Goal: Information Seeking & Learning: Find specific fact

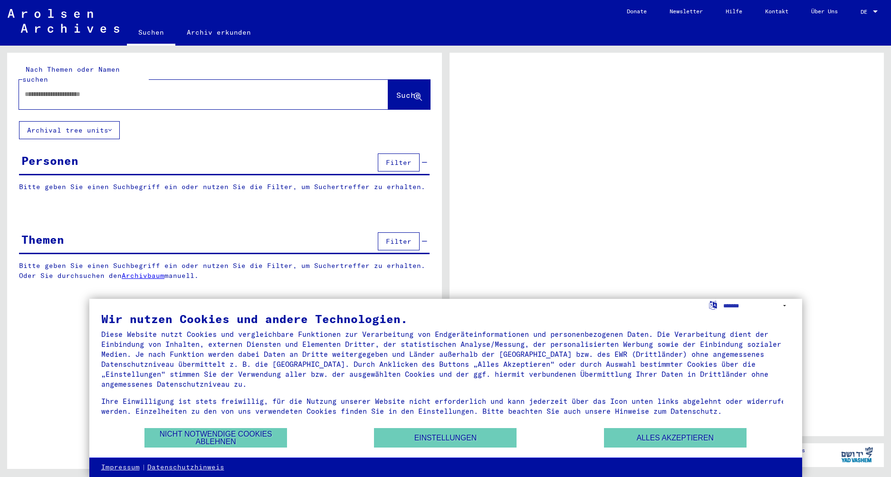
click at [151, 89] on input "text" at bounding box center [195, 94] width 341 height 10
type input "****"
click at [412, 90] on span "Suche" at bounding box center [408, 95] width 24 height 10
click at [746, 435] on button "Alles akzeptieren" at bounding box center [675, 437] width 143 height 19
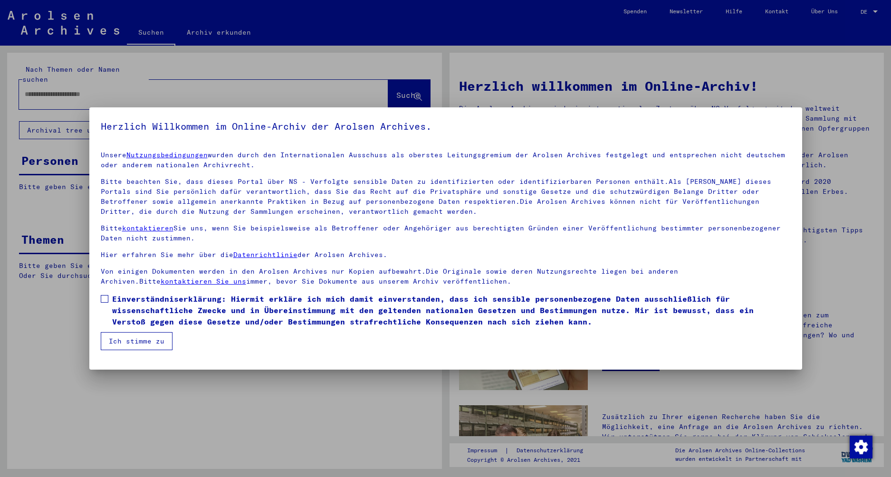
click at [761, 75] on div at bounding box center [445, 238] width 891 height 477
click at [131, 299] on span "Einverständniserklärung: Hiermit erkläre ich mich damit einverstanden, dass ich…" at bounding box center [451, 310] width 679 height 34
click at [156, 341] on button "Ich stimme zu" at bounding box center [137, 341] width 72 height 18
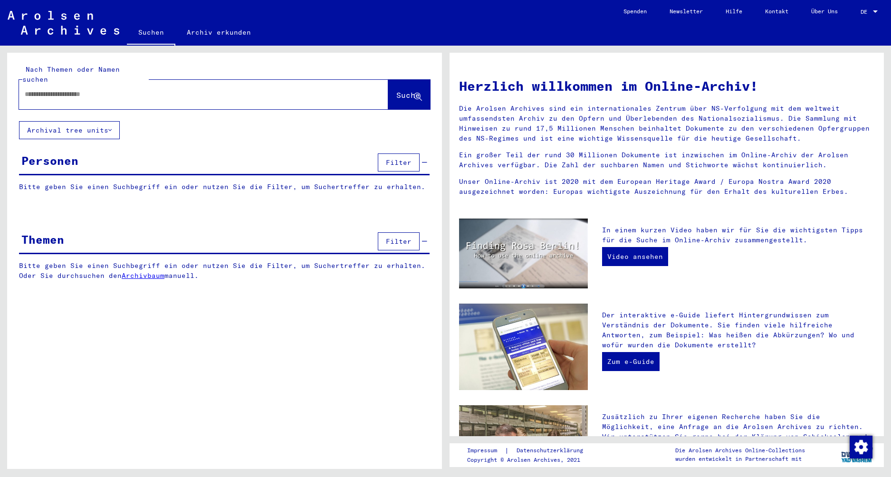
click at [213, 84] on div at bounding box center [189, 94] width 341 height 21
click at [213, 89] on input "text" at bounding box center [192, 94] width 335 height 10
click at [210, 89] on input "text" at bounding box center [192, 94] width 335 height 10
click at [109, 126] on button "Archival tree units" at bounding box center [69, 130] width 101 height 18
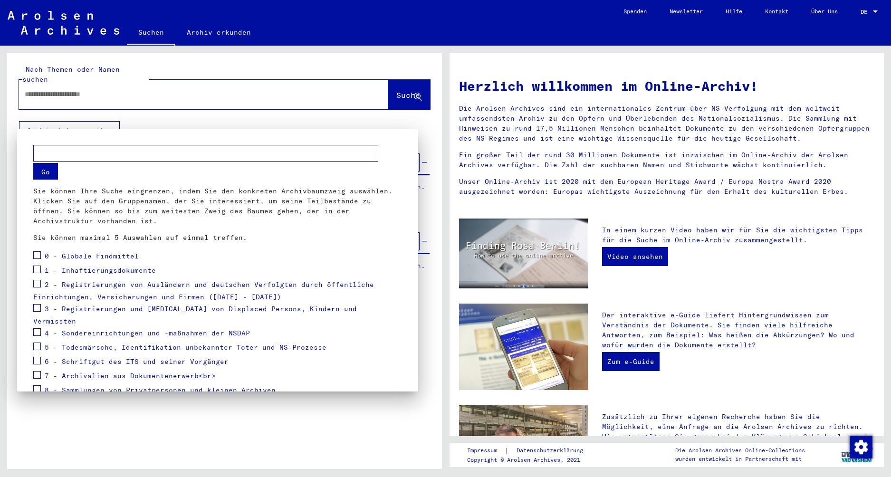
click at [256, 78] on div at bounding box center [445, 238] width 891 height 477
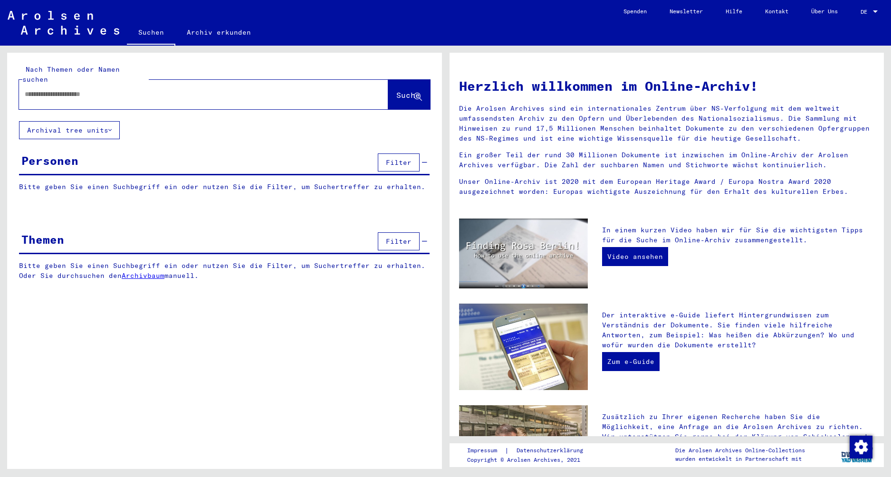
click at [250, 84] on div at bounding box center [189, 94] width 341 height 21
click at [248, 89] on input "text" at bounding box center [192, 94] width 335 height 10
click at [73, 126] on button "Archival tree units" at bounding box center [69, 130] width 101 height 18
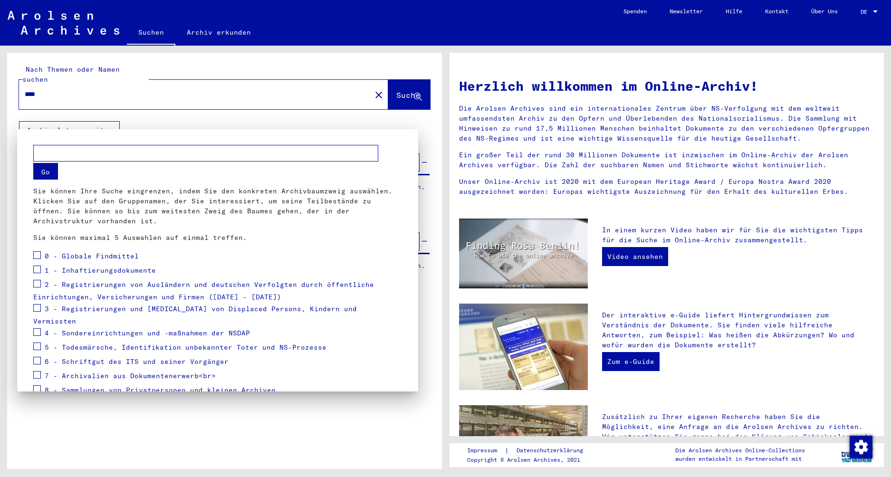
click at [73, 116] on div at bounding box center [445, 238] width 891 height 477
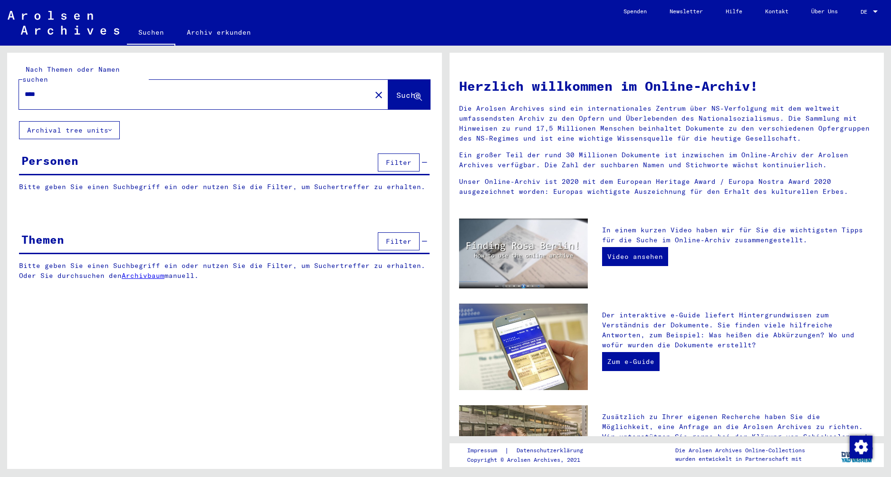
click at [411, 90] on span "Suche" at bounding box center [408, 95] width 24 height 10
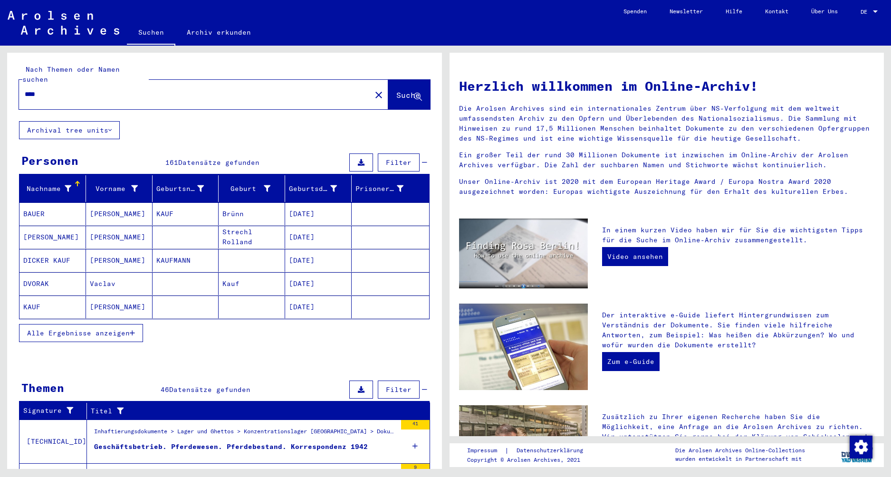
click at [99, 202] on mat-cell "[PERSON_NAME]" at bounding box center [119, 213] width 67 height 23
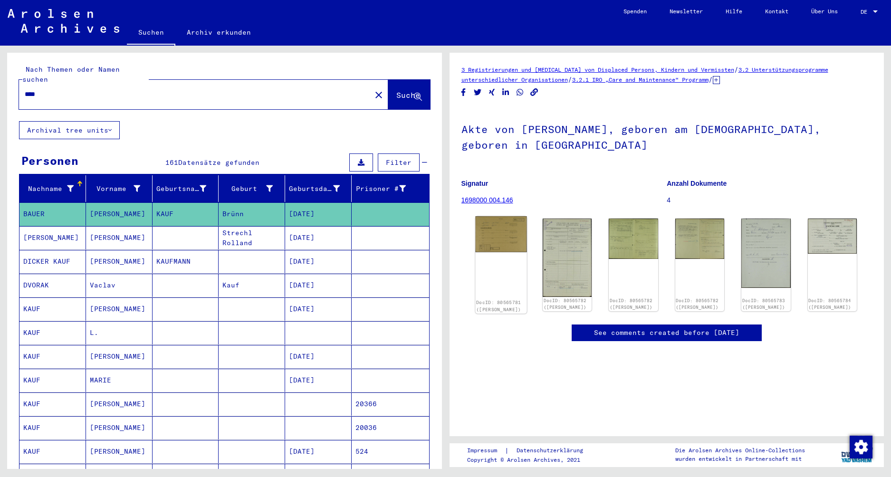
click at [498, 240] on div "DocID: 80565781 ([PERSON_NAME])" at bounding box center [501, 264] width 52 height 97
click at [495, 216] on img at bounding box center [501, 234] width 52 height 36
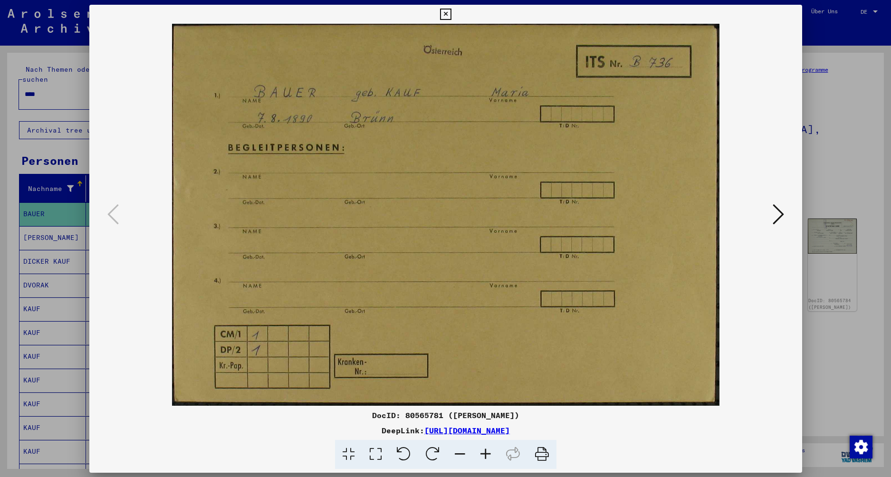
click at [495, 214] on img at bounding box center [446, 215] width 648 height 382
click at [777, 211] on icon at bounding box center [778, 213] width 11 height 23
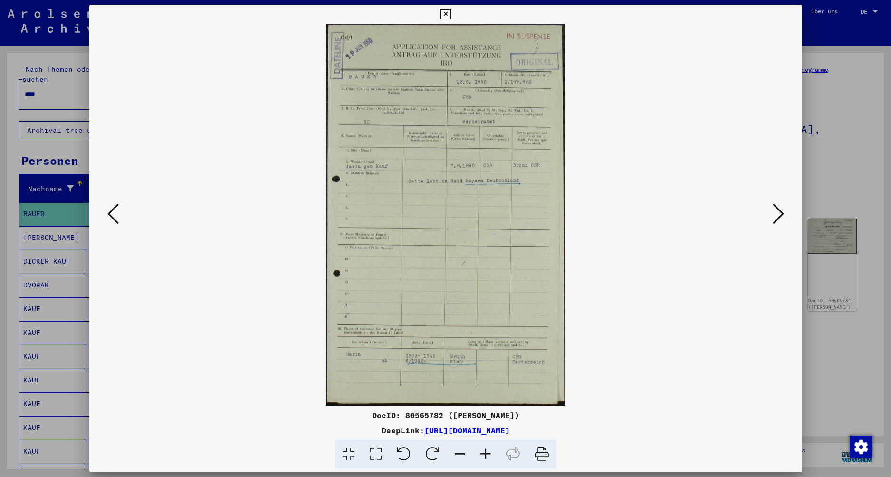
click at [871, 74] on div at bounding box center [445, 238] width 891 height 477
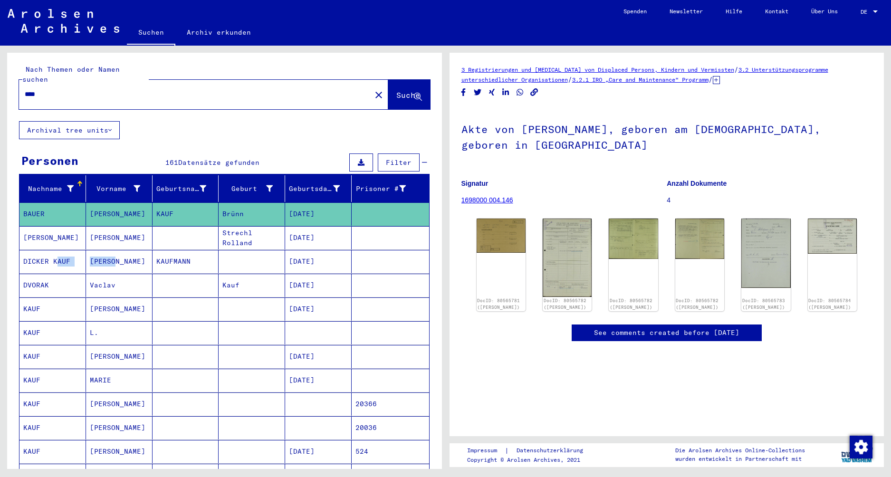
drag, startPoint x: 53, startPoint y: 254, endPoint x: 143, endPoint y: 251, distance: 89.4
click at [140, 260] on mat-row "[PERSON_NAME] [PERSON_NAME] [DATE]" at bounding box center [224, 262] width 410 height 24
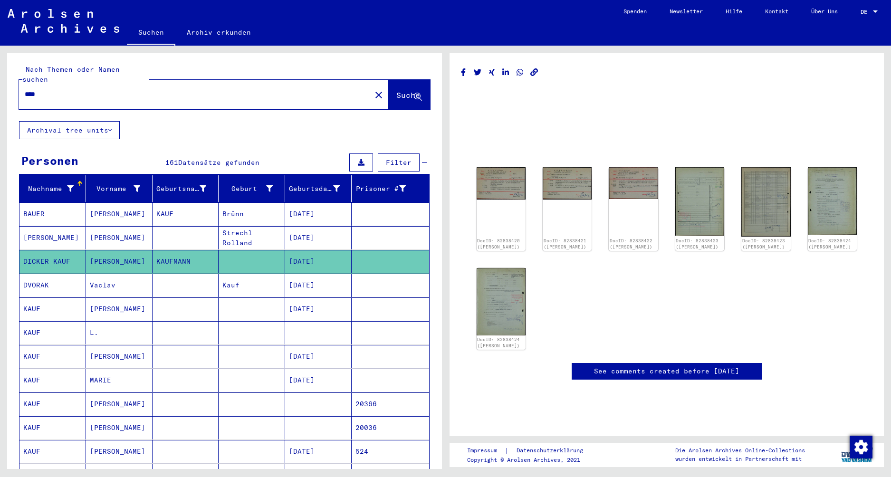
click at [275, 114] on div "Nach Themen oder Namen suchen **** close Suche Archival tree units Personen 161…" at bounding box center [224, 484] width 435 height 862
click at [60, 321] on mat-cell "KAUF" at bounding box center [52, 332] width 67 height 23
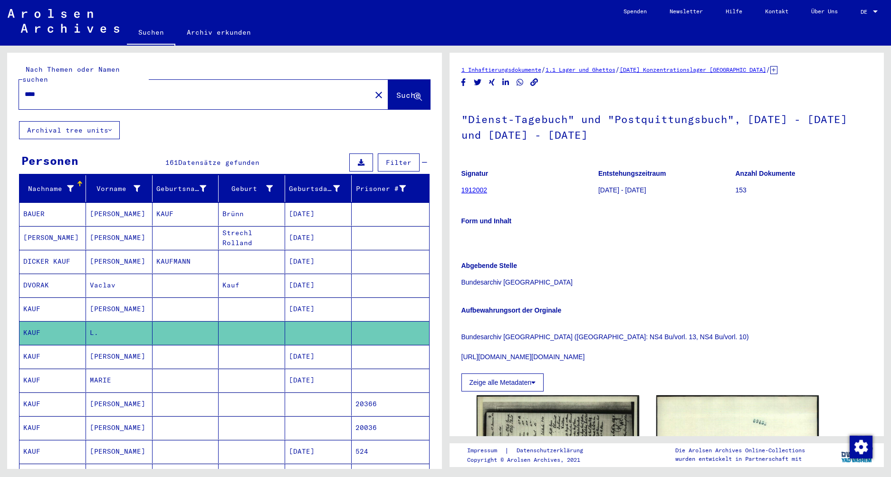
drag, startPoint x: 696, startPoint y: 139, endPoint x: 703, endPoint y: 143, distance: 8.3
click at [703, 143] on h1 ""Dienst-Tagebuch" und "Postquittungsbuch", [DATE] - [DATE] und [DATE] - [DATE]" at bounding box center [666, 126] width 411 height 58
click at [718, 243] on p at bounding box center [666, 238] width 411 height 10
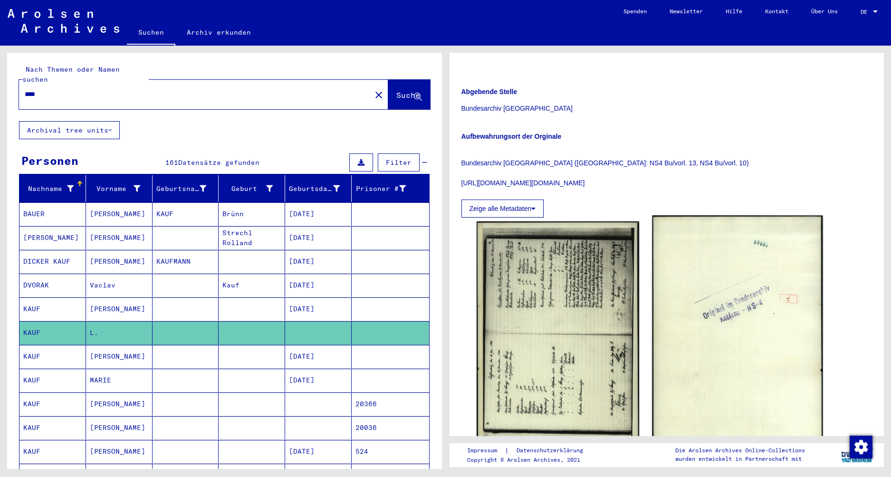
scroll to position [190, 0]
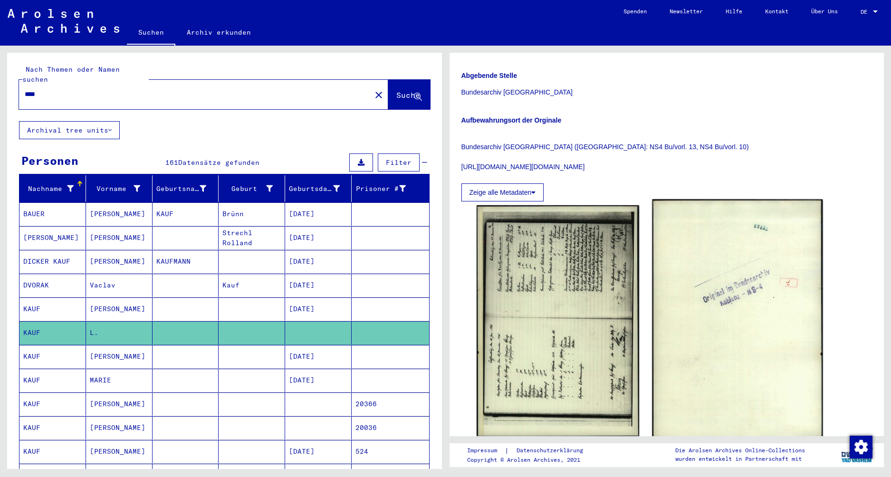
click at [741, 312] on img at bounding box center [737, 322] width 171 height 245
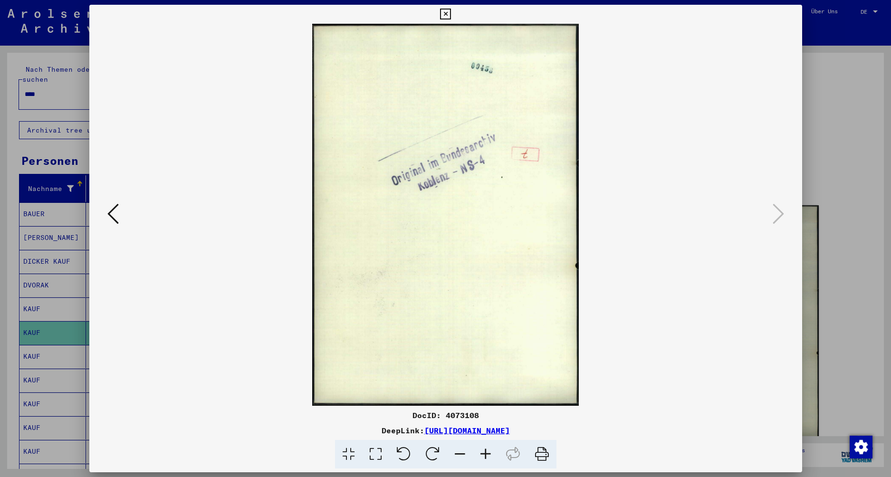
click at [836, 189] on div at bounding box center [445, 238] width 891 height 477
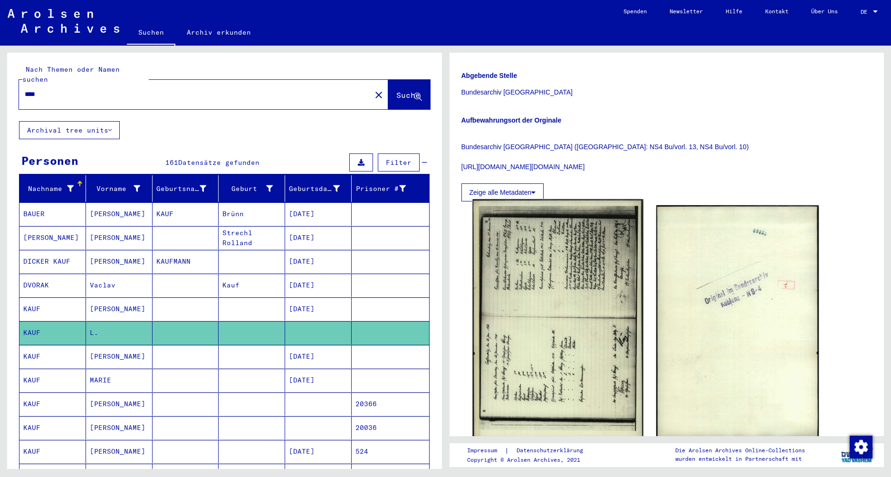
click at [598, 365] on img at bounding box center [557, 322] width 171 height 244
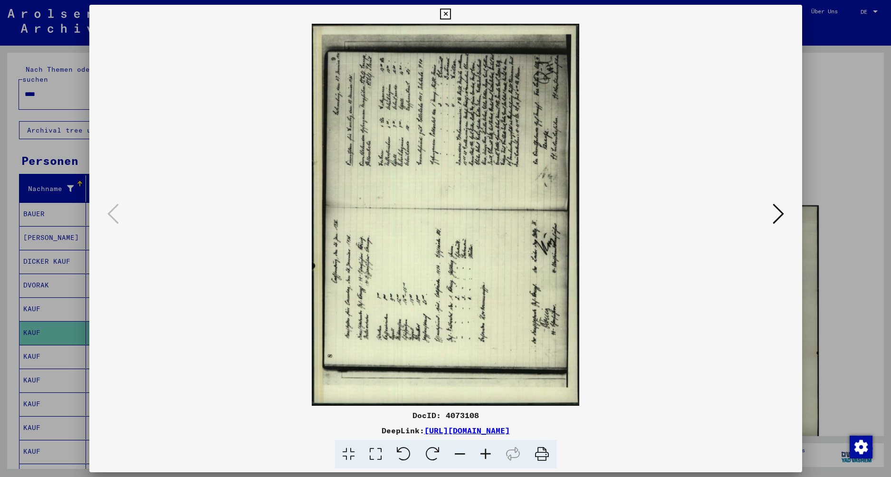
click at [866, 176] on div at bounding box center [445, 238] width 891 height 477
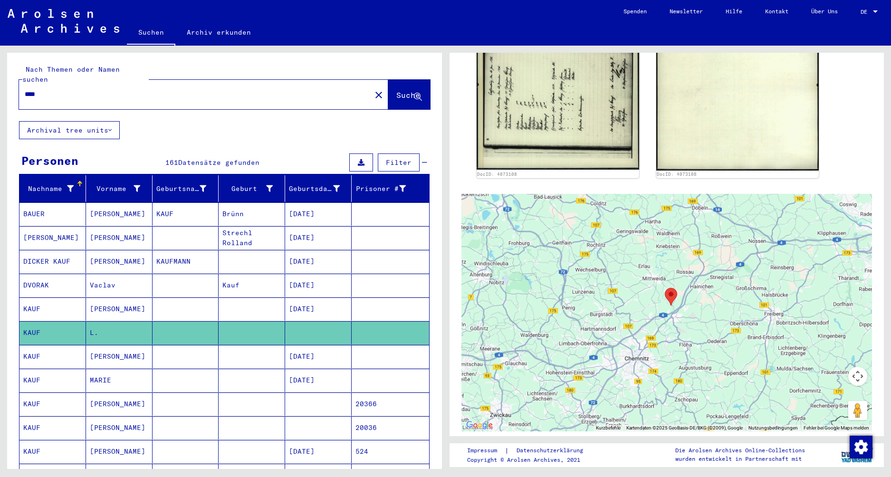
scroll to position [475, 0]
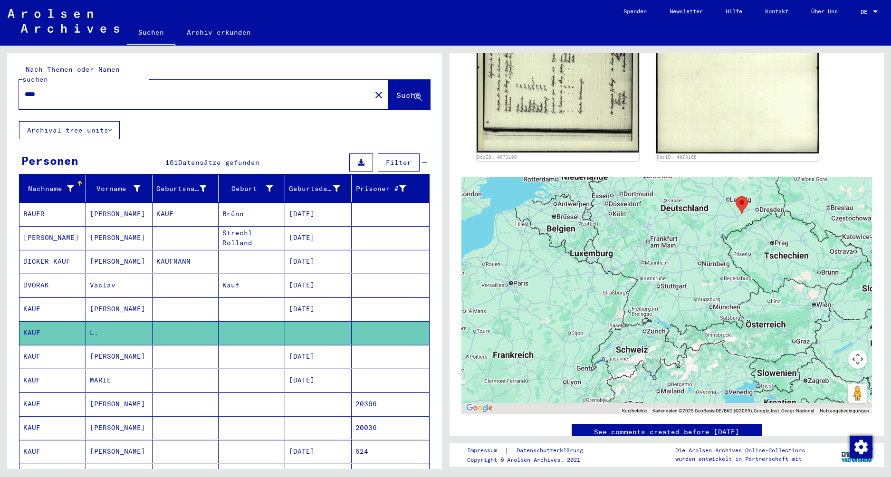
drag, startPoint x: 628, startPoint y: 371, endPoint x: 708, endPoint y: 252, distance: 143.5
click at [708, 252] on div at bounding box center [666, 296] width 411 height 238
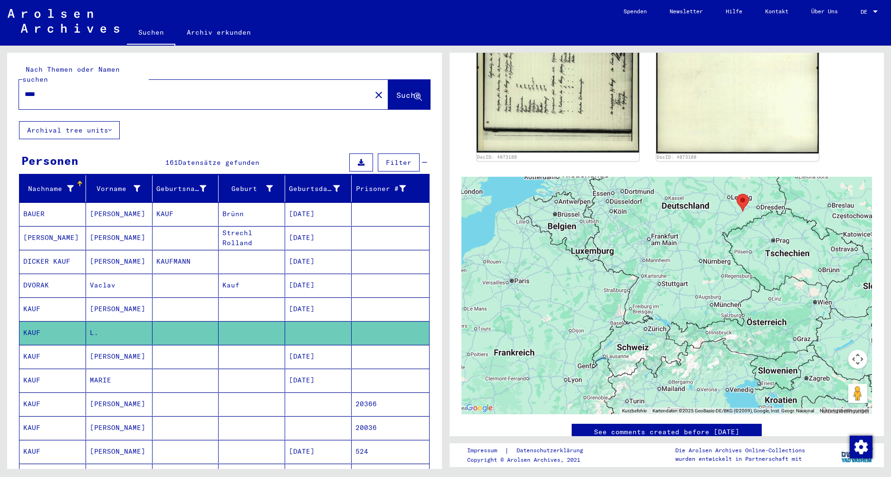
click at [40, 345] on mat-cell "KAUF" at bounding box center [52, 356] width 67 height 23
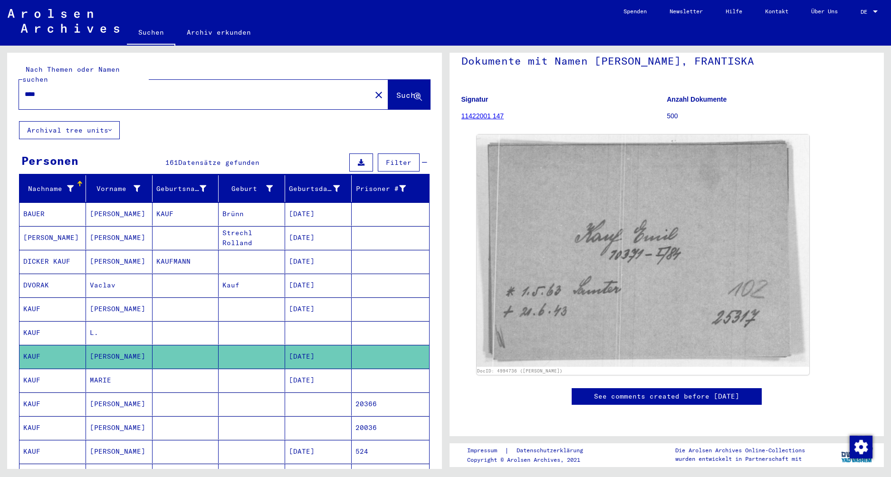
scroll to position [95, 0]
click at [44, 371] on mat-cell "KAUF" at bounding box center [52, 380] width 67 height 23
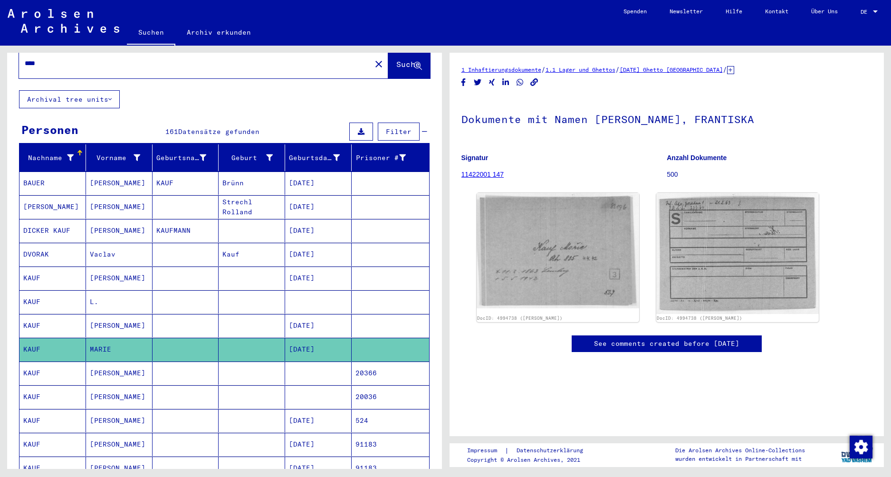
scroll to position [48, 0]
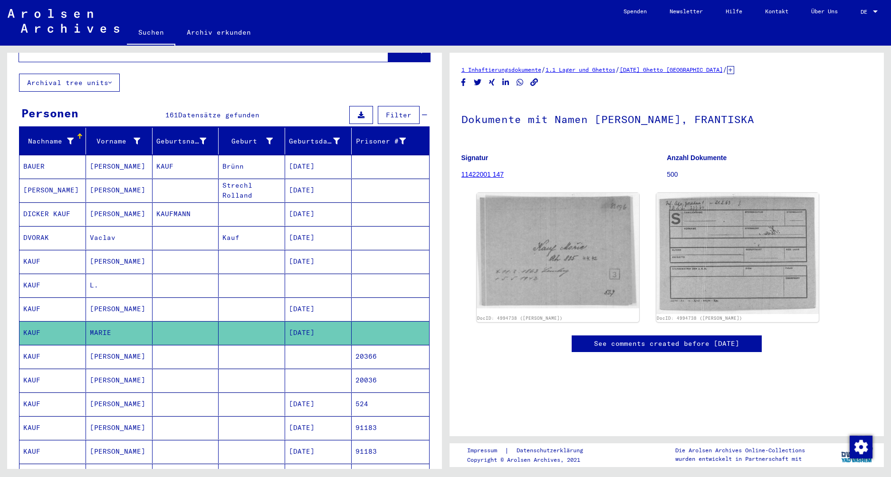
click at [222, 349] on mat-cell at bounding box center [252, 356] width 67 height 23
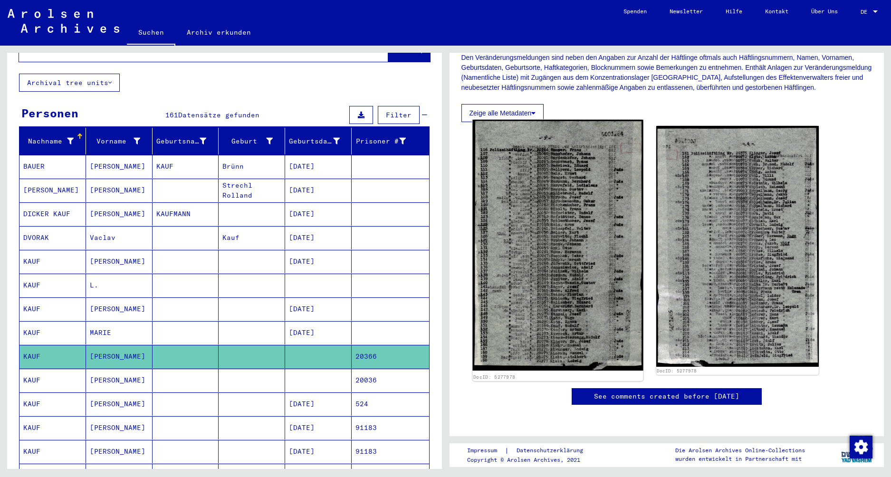
click at [543, 181] on img at bounding box center [557, 245] width 171 height 251
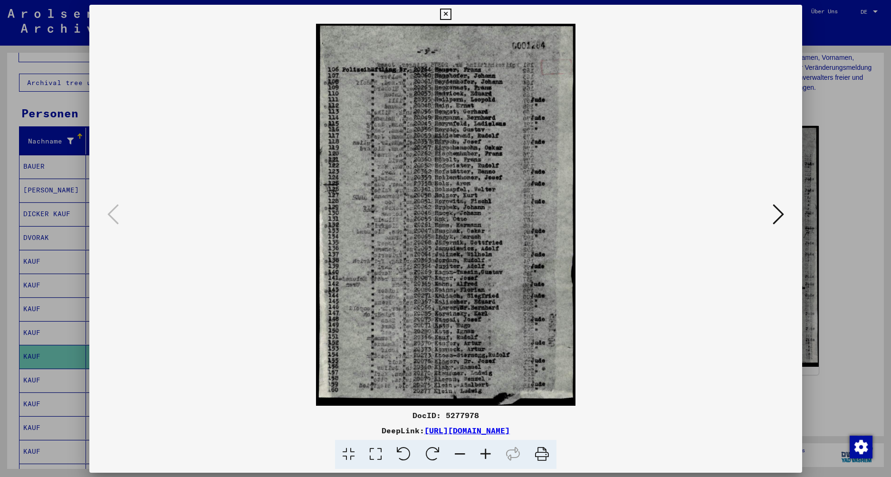
scroll to position [237, 0]
click at [821, 289] on div at bounding box center [445, 238] width 891 height 477
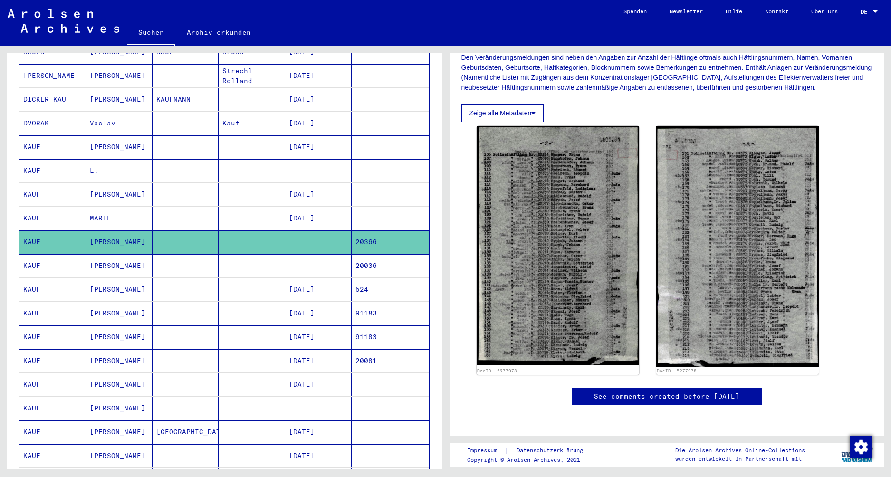
scroll to position [0, 0]
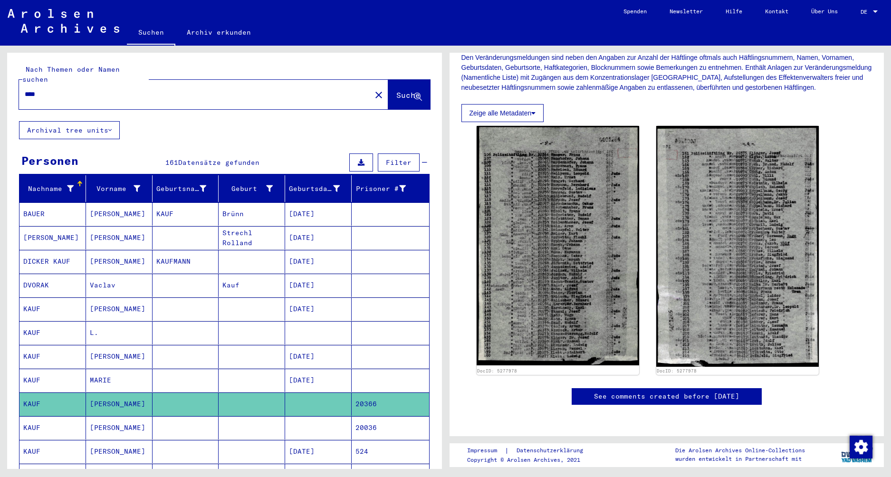
drag, startPoint x: 73, startPoint y: 81, endPoint x: 0, endPoint y: 74, distance: 72.6
click at [0, 74] on div "Nach Themen oder Namen suchen **** close Suche Archival tree units Personen 161…" at bounding box center [222, 257] width 445 height 423
type input "*"
type input "********"
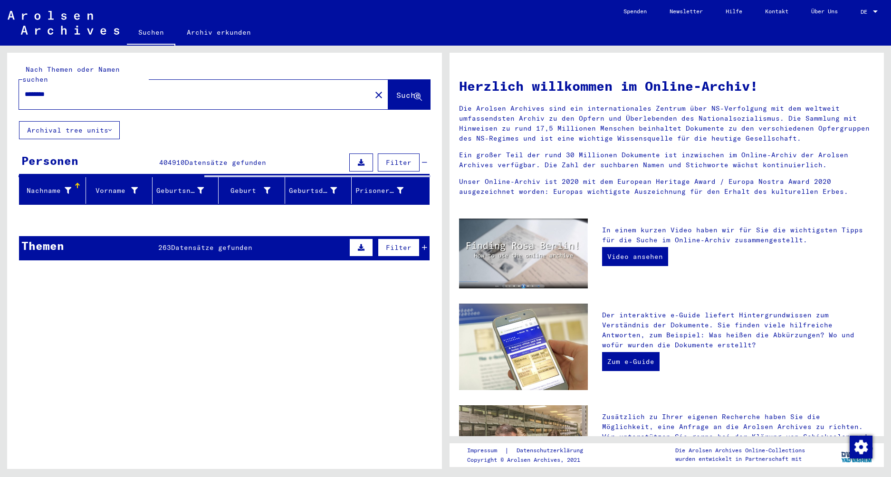
click at [397, 158] on span "Filter" at bounding box center [399, 162] width 26 height 9
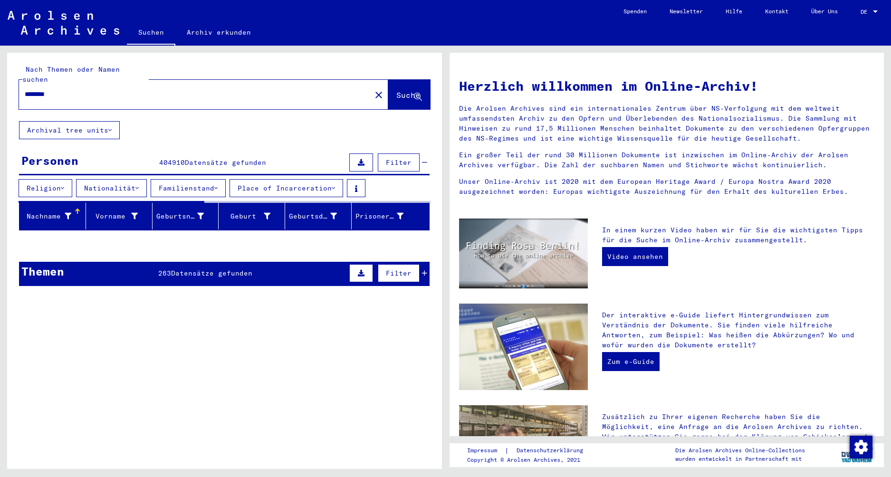
click at [393, 158] on span "Filter" at bounding box center [399, 162] width 26 height 9
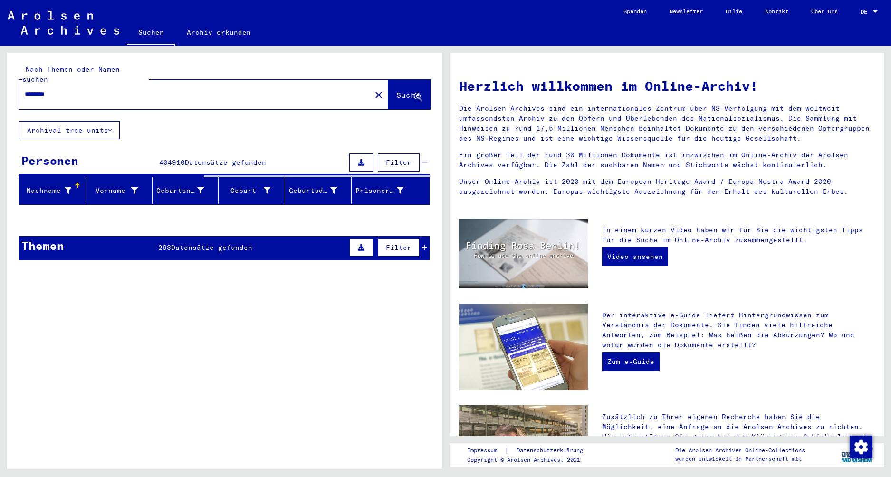
click at [373, 89] on mat-icon "close" at bounding box center [378, 94] width 11 height 11
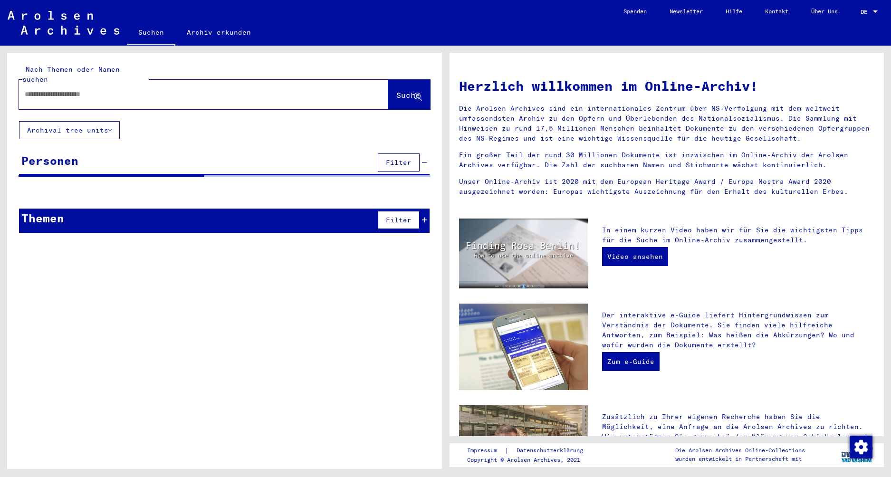
click at [249, 84] on div at bounding box center [189, 94] width 341 height 21
click at [244, 89] on input "text" at bounding box center [192, 94] width 335 height 10
type input "****"
click at [401, 91] on span "Suche" at bounding box center [409, 96] width 26 height 10
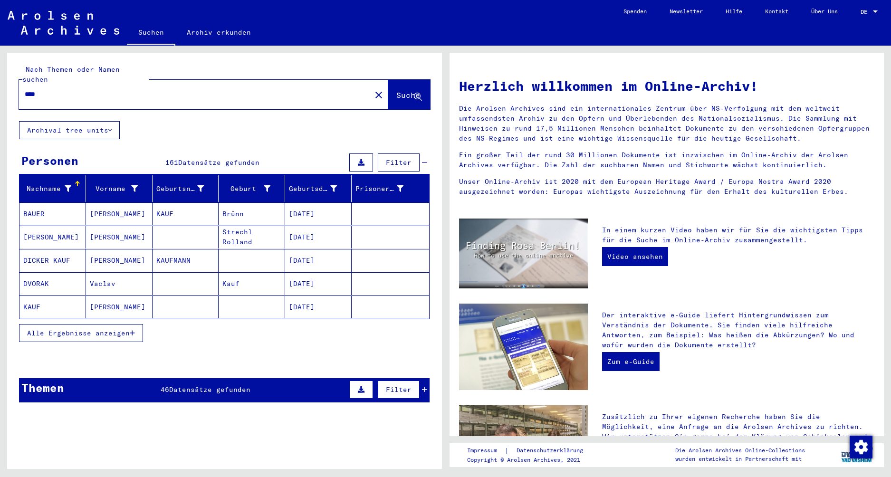
click at [56, 329] on span "Alle Ergebnisse anzeigen" at bounding box center [78, 333] width 103 height 9
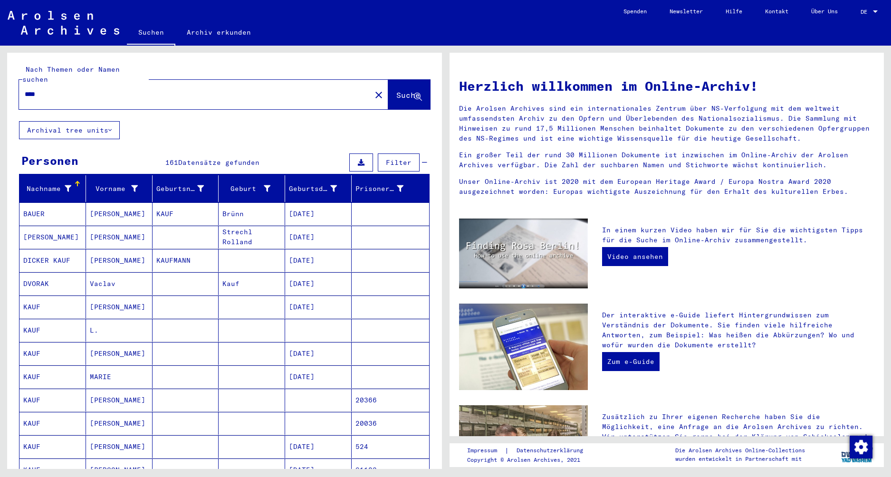
click at [96, 122] on button "Archival tree units" at bounding box center [69, 130] width 101 height 18
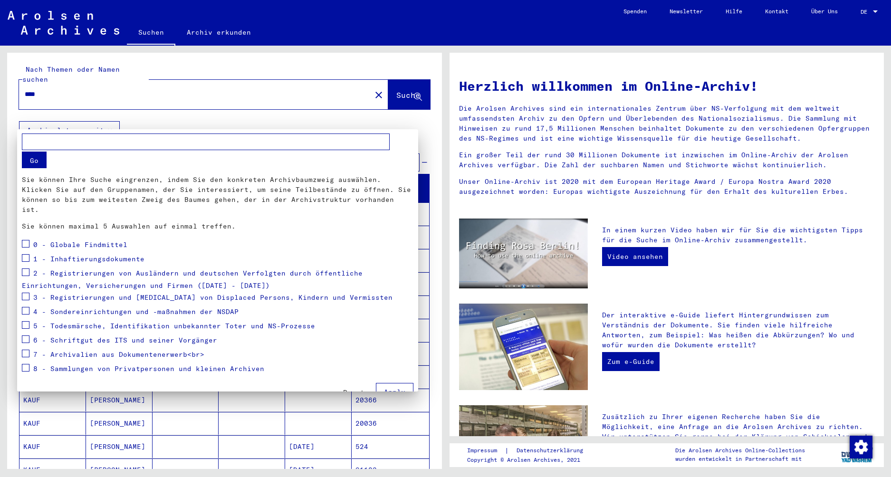
click at [98, 117] on div at bounding box center [445, 238] width 891 height 477
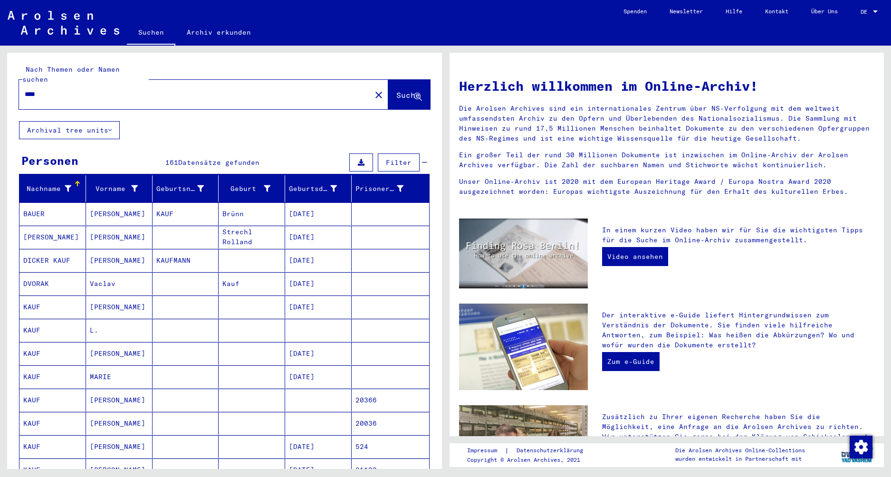
click at [400, 158] on span "Filter" at bounding box center [399, 162] width 26 height 9
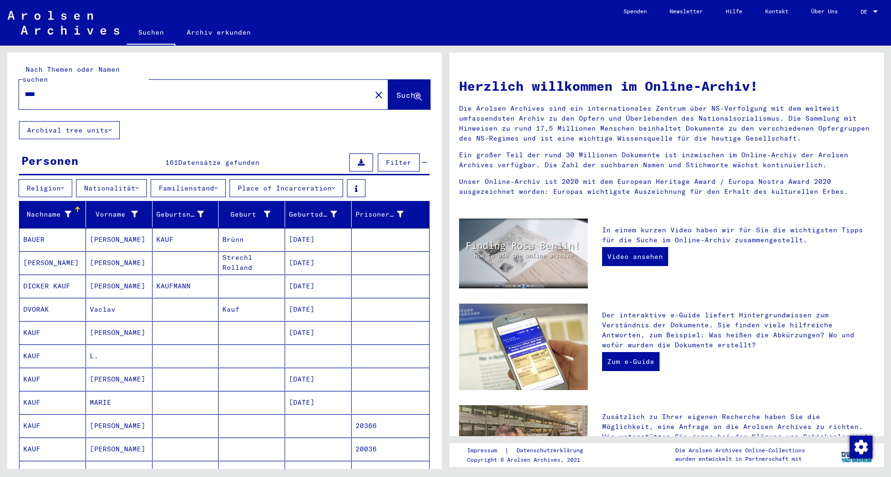
click at [184, 179] on button "Familienstand" at bounding box center [188, 188] width 75 height 18
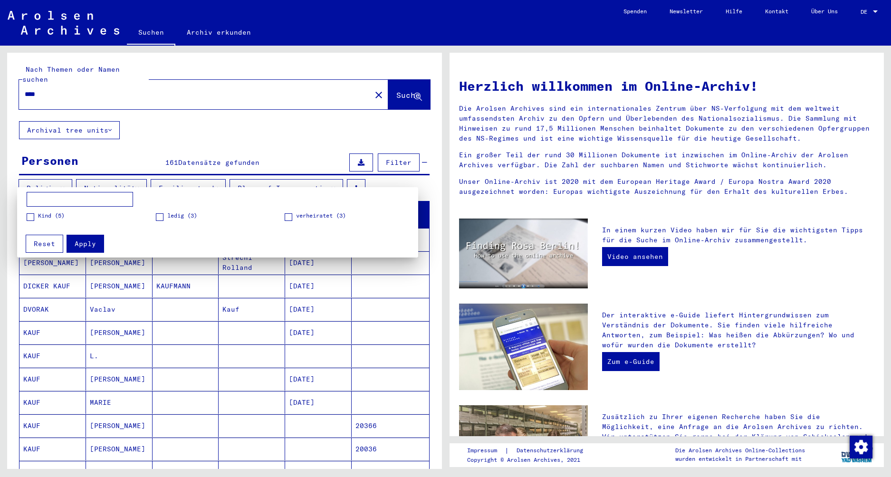
drag, startPoint x: 199, startPoint y: 175, endPoint x: 156, endPoint y: 170, distance: 42.7
click at [195, 175] on div at bounding box center [445, 238] width 891 height 477
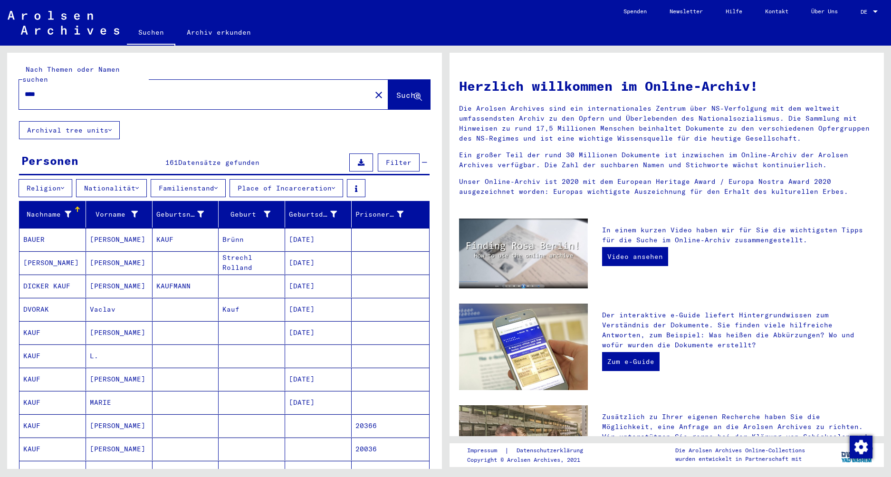
click at [130, 179] on button "Nationalität" at bounding box center [111, 188] width 71 height 18
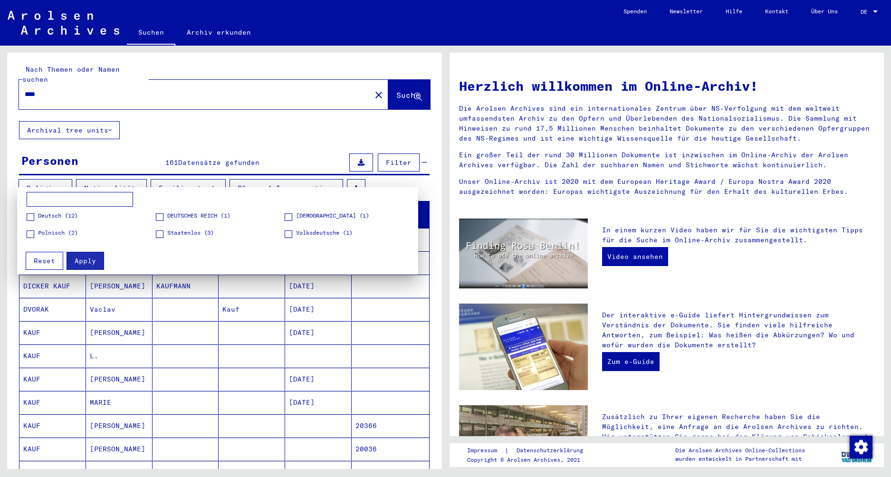
click at [60, 184] on div at bounding box center [445, 238] width 891 height 477
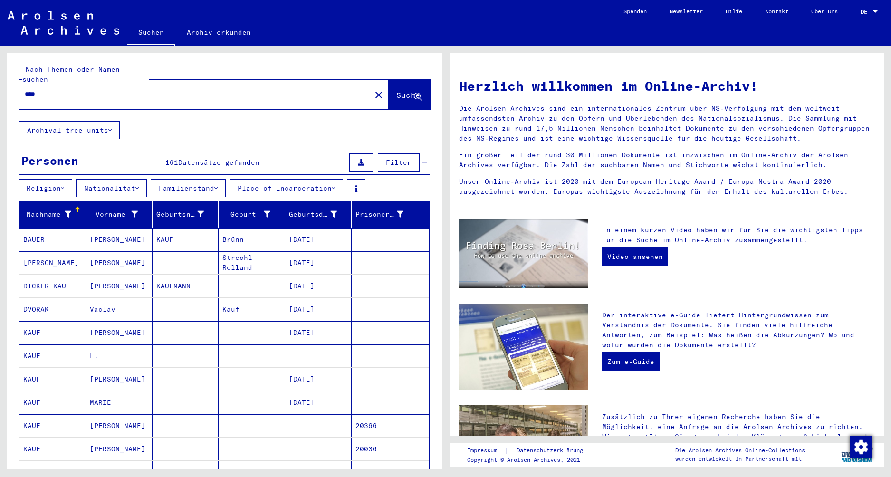
click at [60, 183] on button "Religion" at bounding box center [46, 188] width 54 height 18
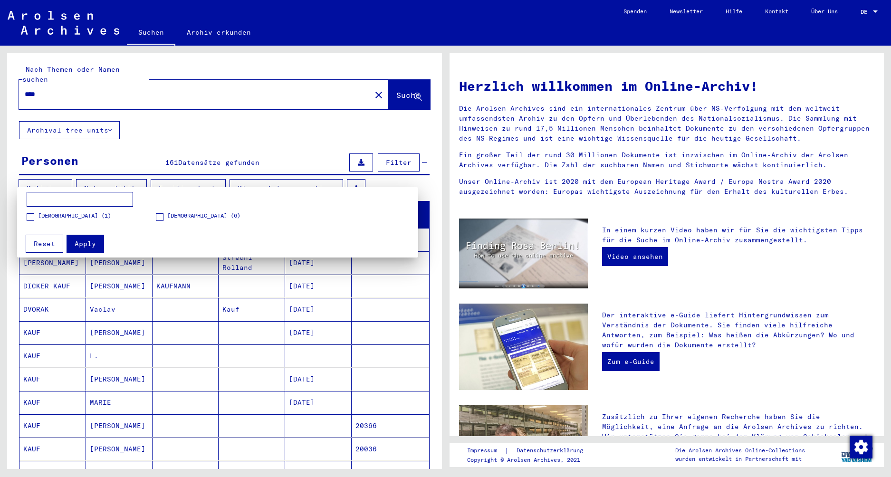
click at [70, 200] on input at bounding box center [80, 199] width 106 height 15
type input "*"
click at [298, 183] on div at bounding box center [445, 238] width 891 height 477
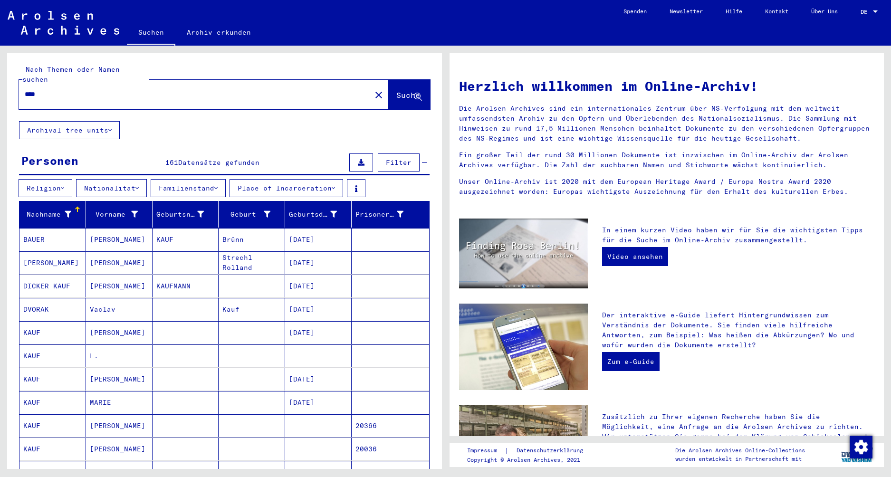
click at [299, 180] on button "Place of Incarceration" at bounding box center [287, 188] width 114 height 18
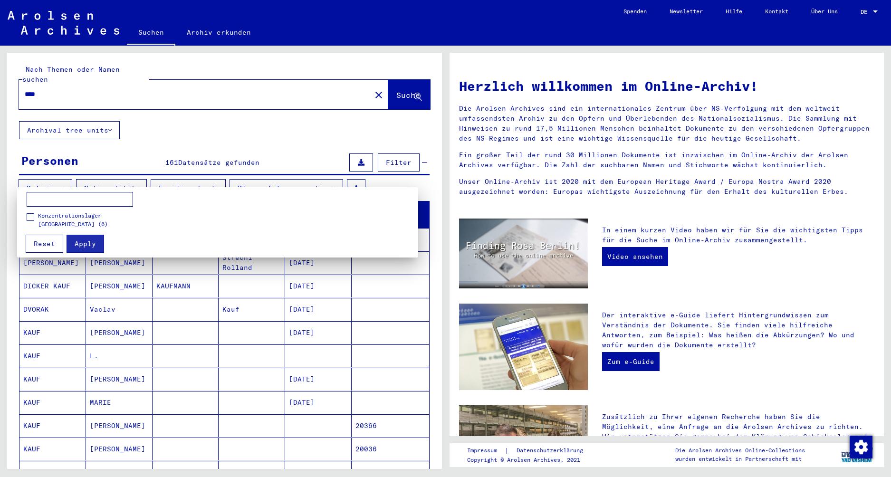
click at [85, 199] on input at bounding box center [80, 199] width 106 height 15
type input "*"
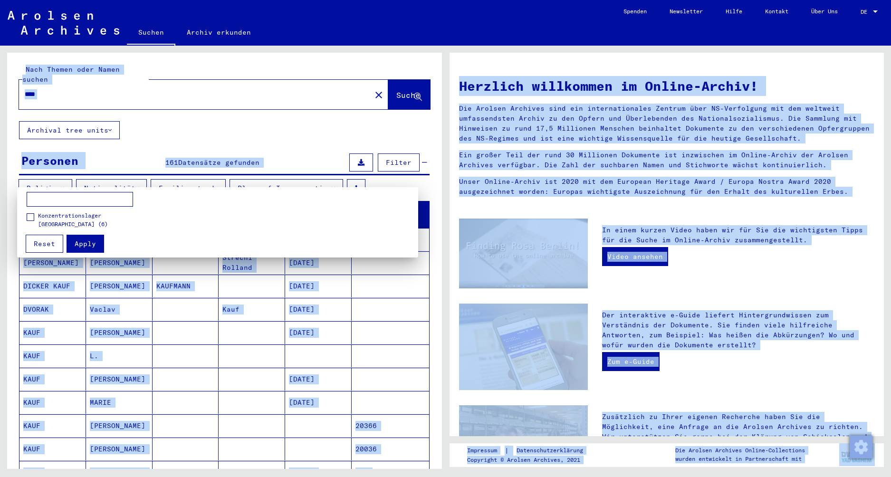
drag, startPoint x: 168, startPoint y: 83, endPoint x: -21, endPoint y: 59, distance: 190.6
click at [0, 59] on html "Suchen Archiv erkunden Spenden Newsletter Hilfe Kontakt Über Uns Suchen Archiv …" at bounding box center [445, 238] width 891 height 477
click at [83, 84] on div at bounding box center [445, 238] width 891 height 477
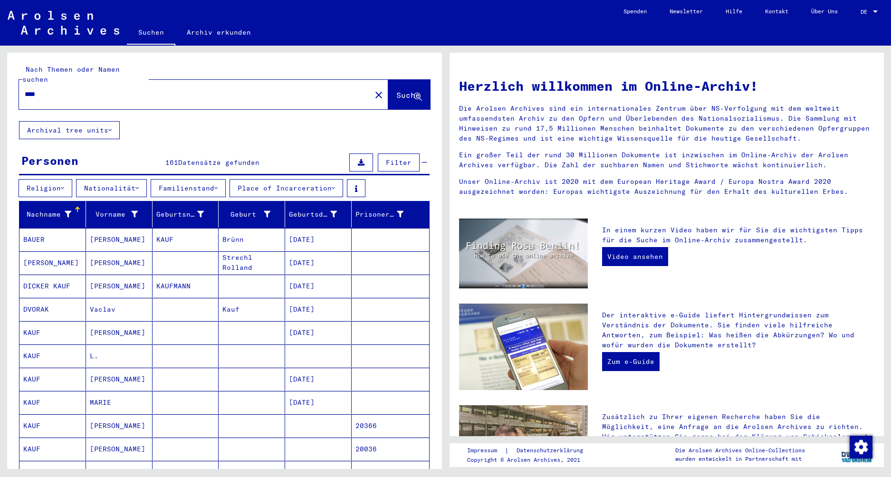
drag, startPoint x: 62, startPoint y: 84, endPoint x: -21, endPoint y: 53, distance: 88.7
click at [0, 53] on html "Suchen Archiv erkunden Spenden Newsletter Hilfe Kontakt Über Uns Suchen Archiv …" at bounding box center [445, 238] width 891 height 477
type input "*"
type input "********"
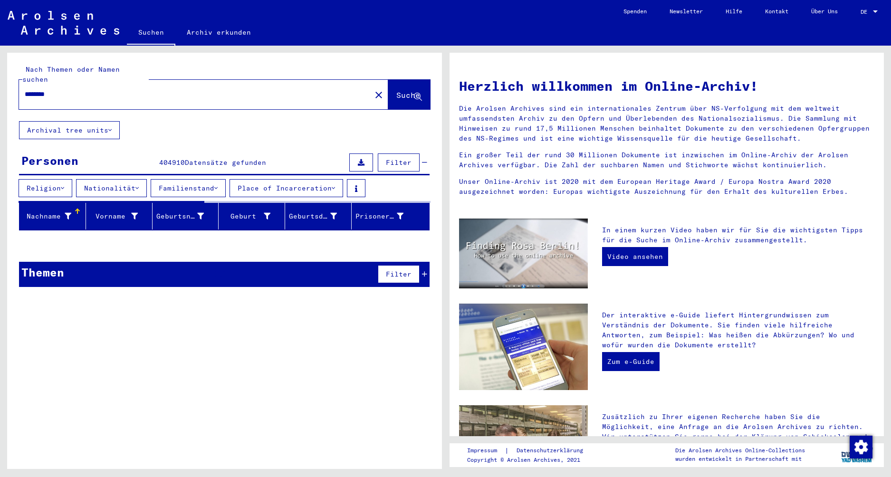
click at [398, 158] on span "Filter" at bounding box center [399, 162] width 26 height 9
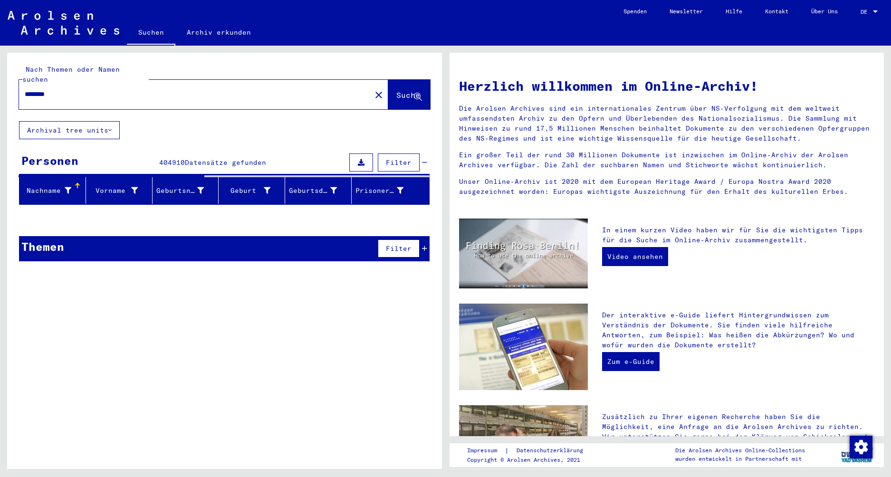
click at [398, 158] on span "Filter" at bounding box center [399, 162] width 26 height 9
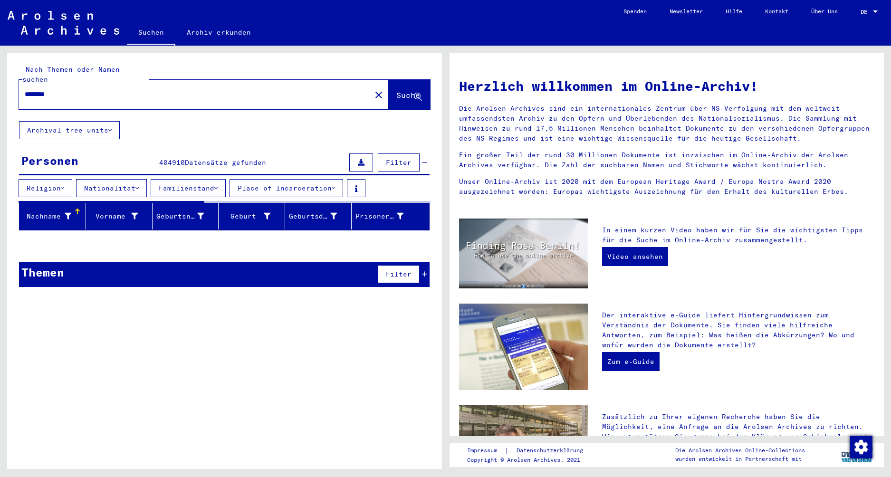
click at [286, 179] on button "Place of Incarceration" at bounding box center [287, 188] width 114 height 18
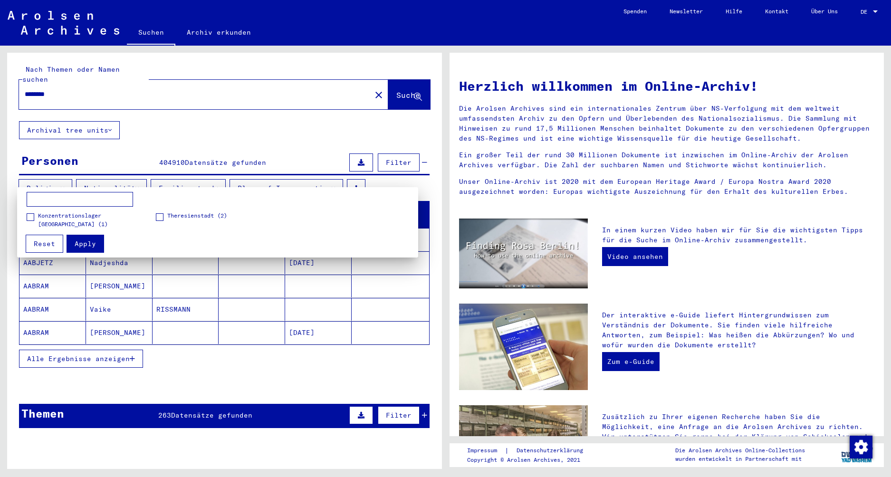
click at [305, 173] on div at bounding box center [445, 238] width 891 height 477
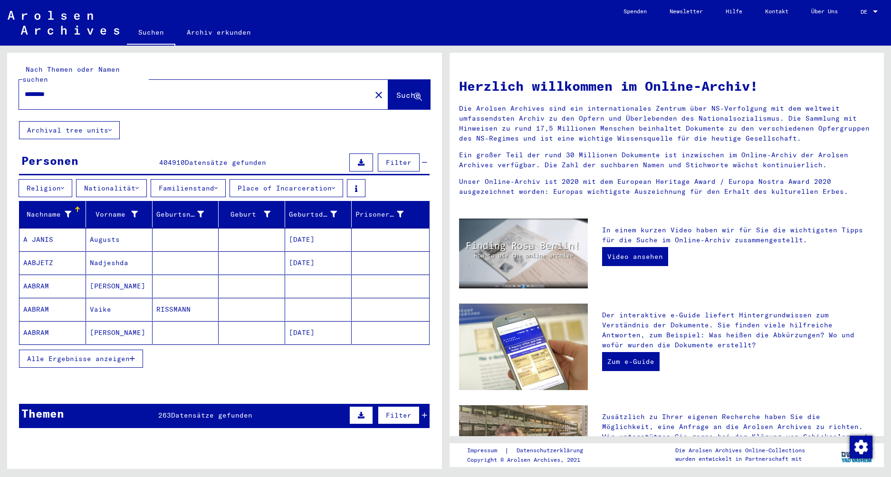
click at [309, 116] on div "Nach Themen oder Namen suchen ******** close Suche Archival tree units Personen…" at bounding box center [224, 244] width 435 height 383
click at [93, 121] on button "Archival tree units" at bounding box center [69, 130] width 101 height 18
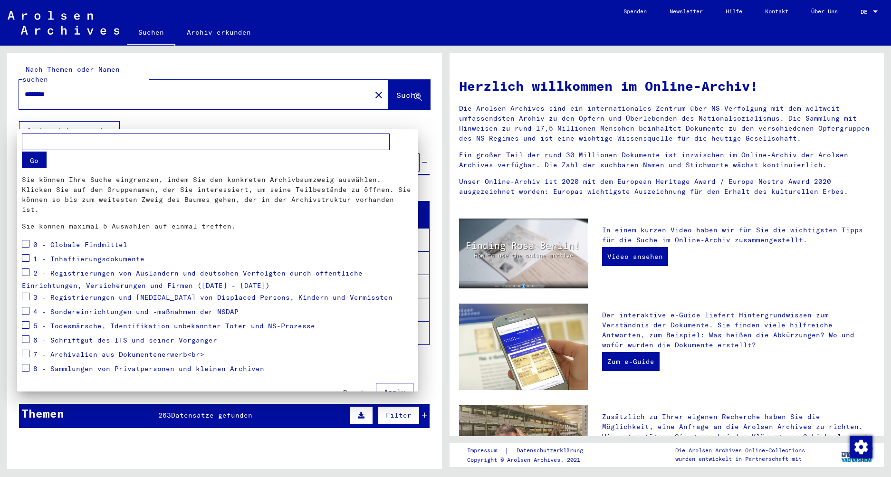
click at [91, 122] on div at bounding box center [445, 238] width 891 height 477
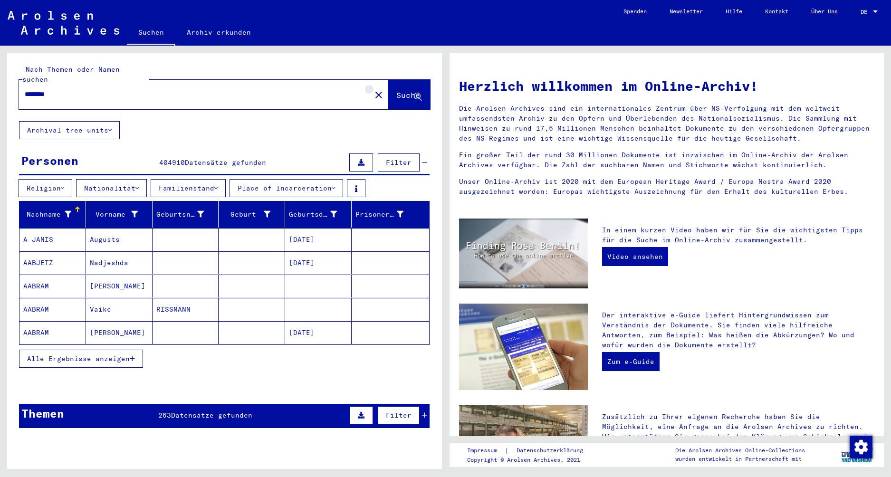
click at [373, 89] on mat-icon "close" at bounding box center [378, 94] width 11 height 11
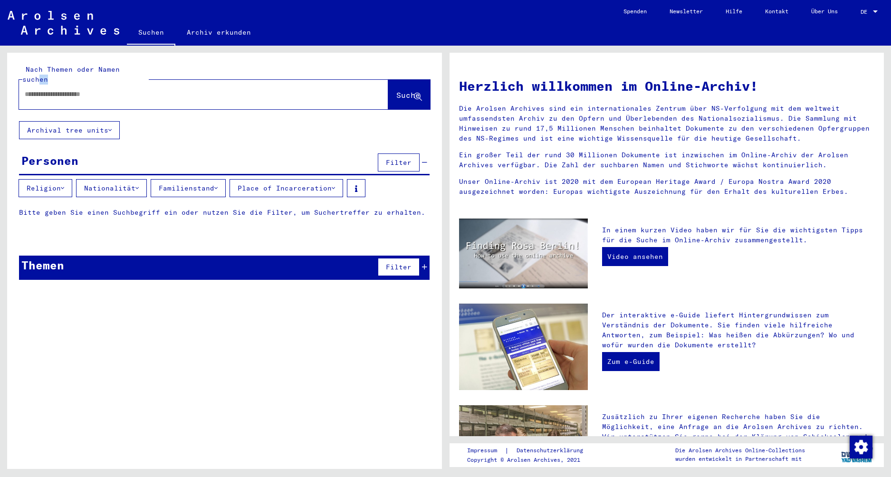
click at [136, 53] on div "Nach Themen oder Namen suchen Suche" at bounding box center [224, 87] width 435 height 68
click at [126, 89] on input "text" at bounding box center [192, 94] width 335 height 10
click at [236, 21] on link "Archiv erkunden" at bounding box center [218, 32] width 87 height 23
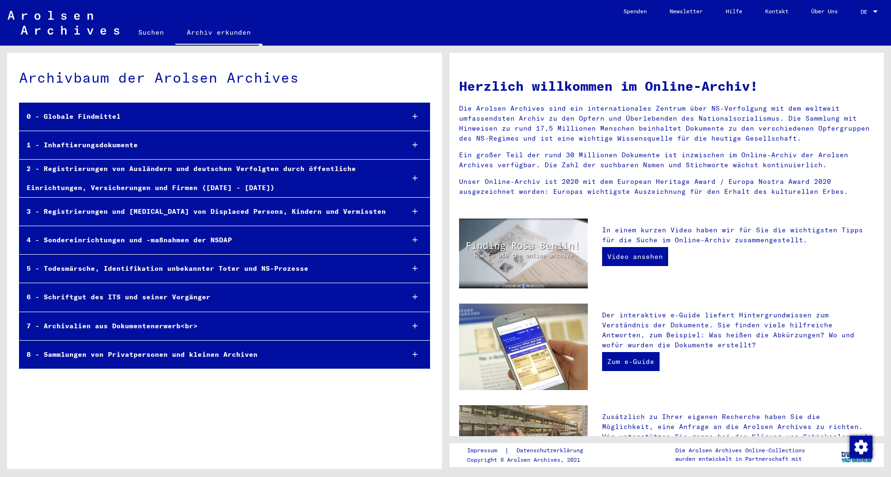
click at [248, 175] on div "2 - Registrierungen von Ausländern und deutschen Verfolgten durch öffentliche E…" at bounding box center [207, 178] width 377 height 37
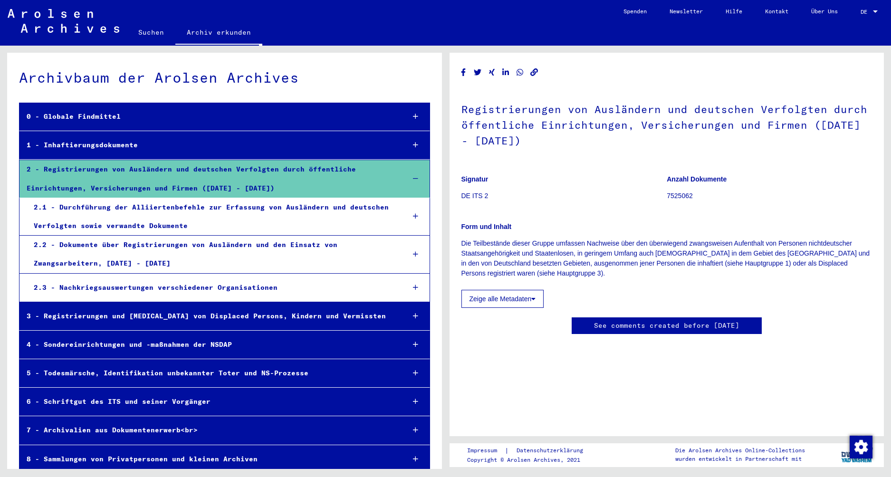
click at [169, 35] on link "Suchen" at bounding box center [151, 32] width 48 height 23
click at [144, 38] on link "Suchen" at bounding box center [151, 32] width 48 height 23
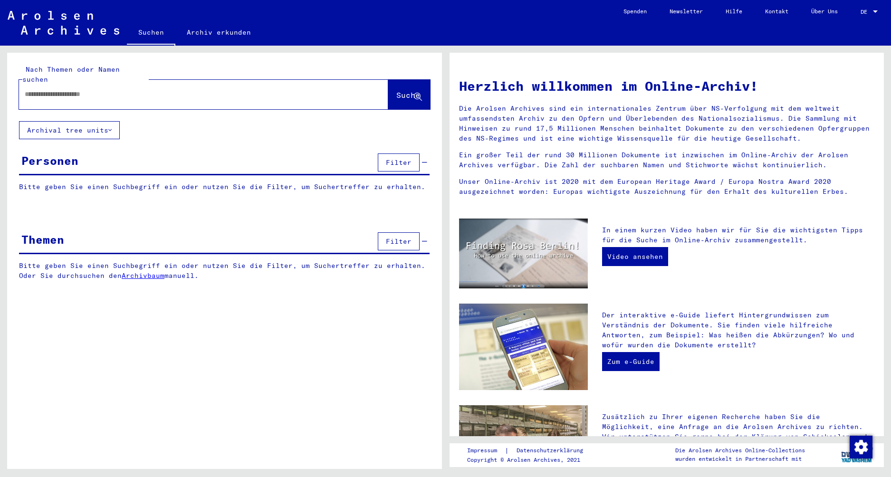
click at [88, 121] on button "Archival tree units" at bounding box center [69, 130] width 101 height 18
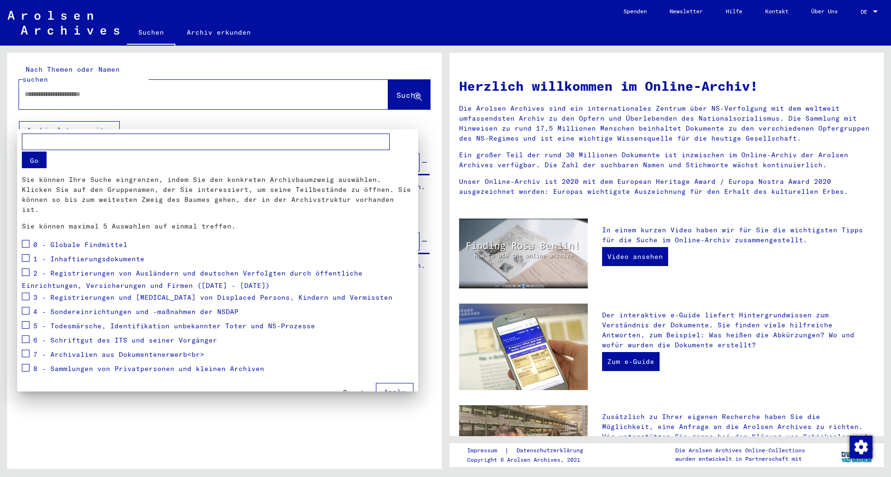
drag, startPoint x: 225, startPoint y: 417, endPoint x: 220, endPoint y: 415, distance: 5.7
click at [222, 416] on div at bounding box center [445, 238] width 891 height 477
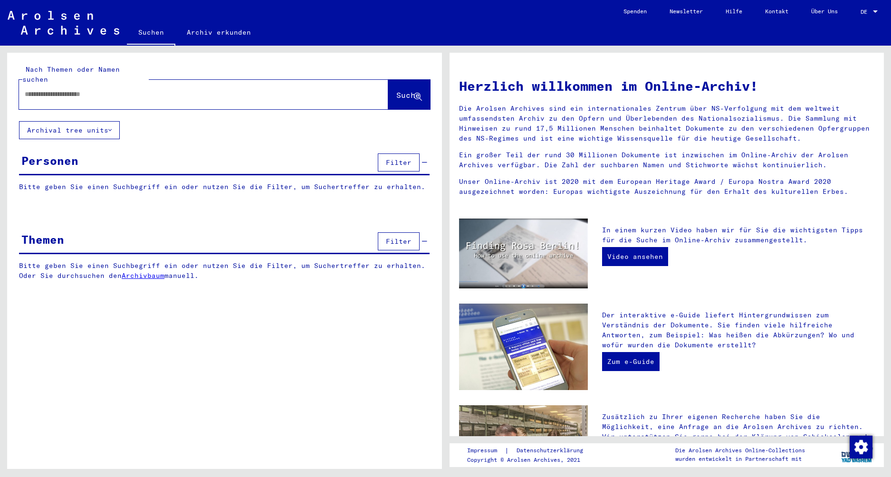
drag, startPoint x: 95, startPoint y: 127, endPoint x: 115, endPoint y: 84, distance: 47.6
click at [111, 88] on yv-its-search-home "Nach Themen oder Namen suchen Suche Archival tree units Personen Filter Bitte g…" at bounding box center [224, 174] width 435 height 242
click at [400, 237] on span "Filter" at bounding box center [399, 241] width 26 height 9
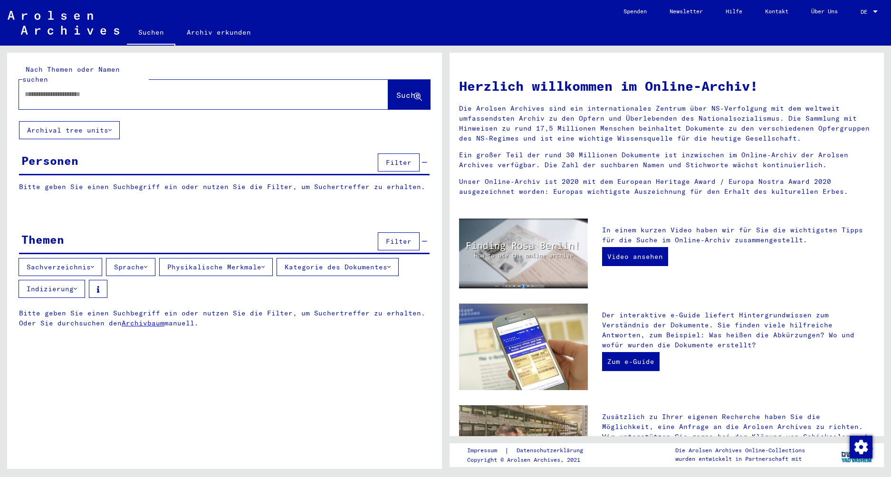
click at [402, 232] on button "Filter" at bounding box center [399, 241] width 42 height 18
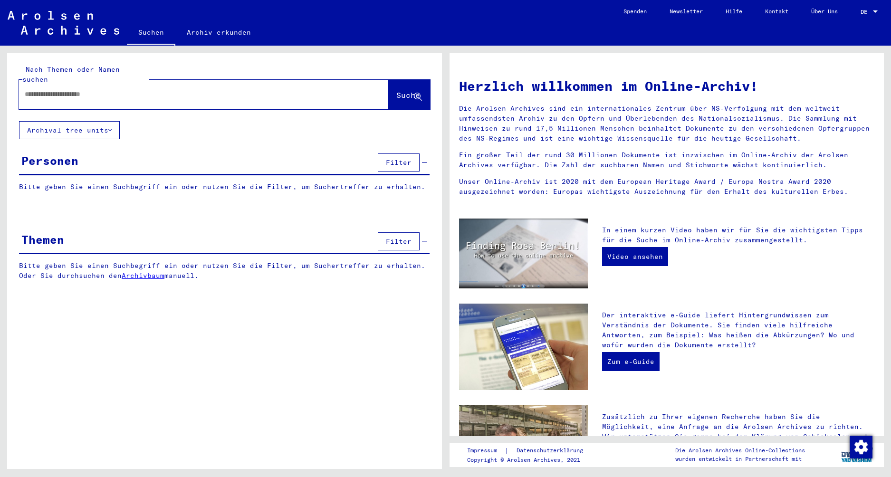
click at [388, 153] on button "Filter" at bounding box center [399, 162] width 42 height 18
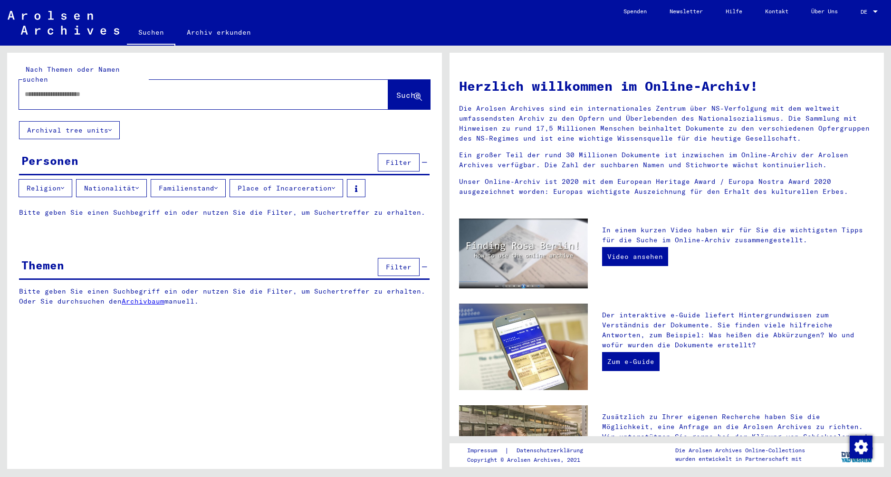
click at [199, 182] on button "Familienstand" at bounding box center [188, 188] width 75 height 18
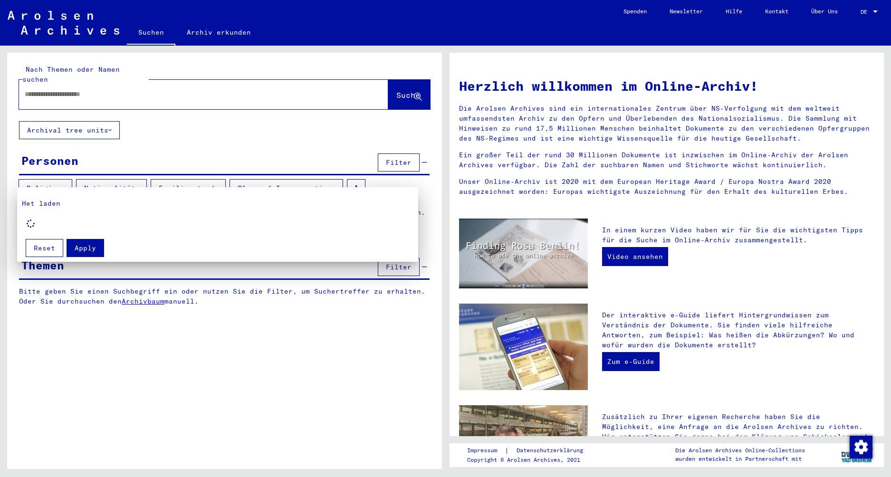
click at [199, 182] on div at bounding box center [445, 238] width 891 height 477
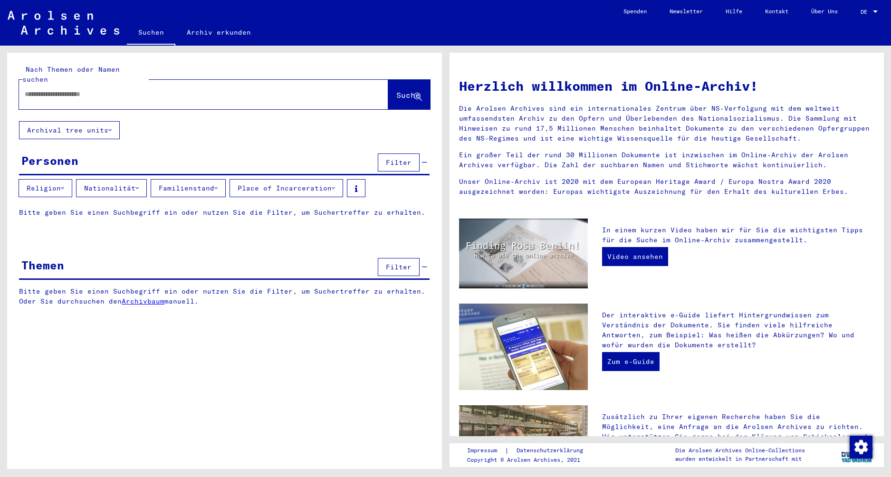
click at [133, 182] on button "Nationalität" at bounding box center [111, 188] width 71 height 18
